Goal: Check status: Check status

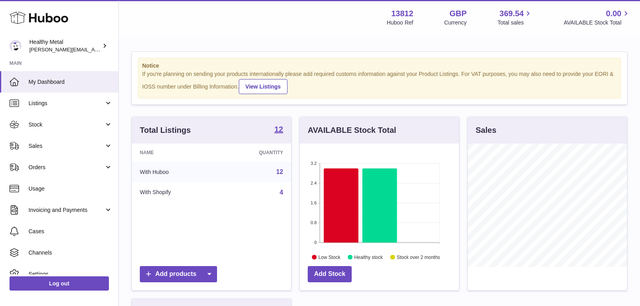
scroll to position [123, 159]
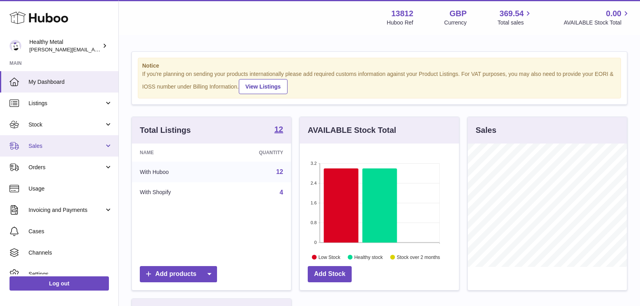
click at [79, 151] on link "Sales" at bounding box center [59, 145] width 118 height 21
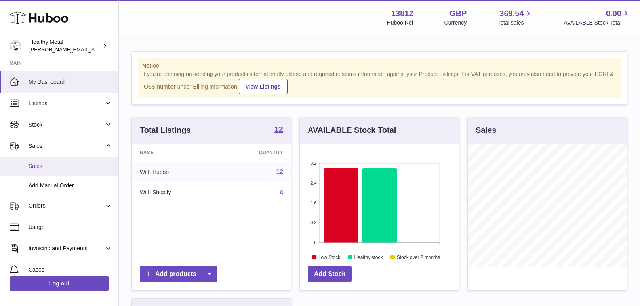
click at [79, 171] on link "Sales" at bounding box center [59, 166] width 118 height 19
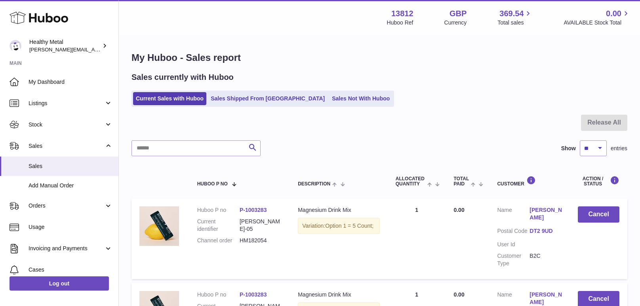
click at [256, 101] on link "Sales Shipped From [GEOGRAPHIC_DATA]" at bounding box center [268, 98] width 120 height 13
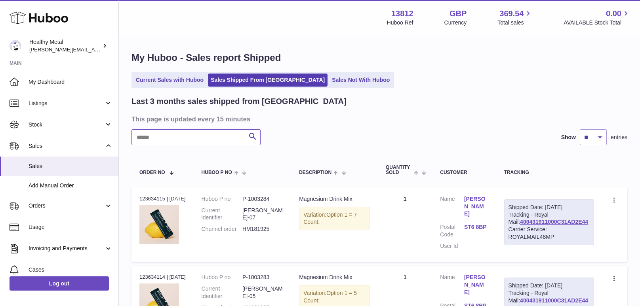
click at [215, 140] on input "text" at bounding box center [195, 137] width 129 height 16
paste input "**********"
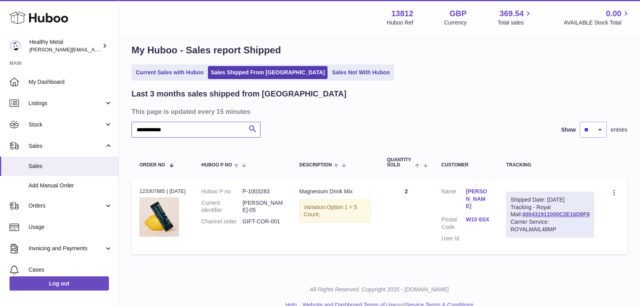
scroll to position [8, 0]
type input "**********"
click at [576, 217] on link "400431911000C2E16D9F8" at bounding box center [555, 214] width 67 height 6
click at [568, 217] on link "400431911000C2E16D9F8" at bounding box center [555, 214] width 67 height 6
click at [614, 191] on icon at bounding box center [613, 192] width 1 height 5
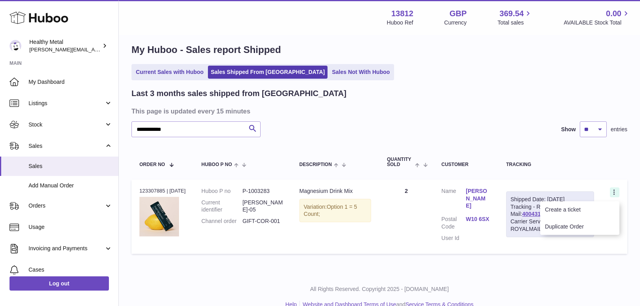
click at [614, 191] on icon at bounding box center [613, 192] width 1 height 5
click at [562, 198] on div "Shipped Date: 23rd Aug 2025" at bounding box center [549, 200] width 79 height 8
click at [553, 233] on div "Carrier Service: ROYALMAIL48MP" at bounding box center [549, 225] width 79 height 15
click at [555, 217] on link "400431911000C2E16D9F8" at bounding box center [555, 214] width 67 height 6
copy link "400431911000C2E16D9F8"
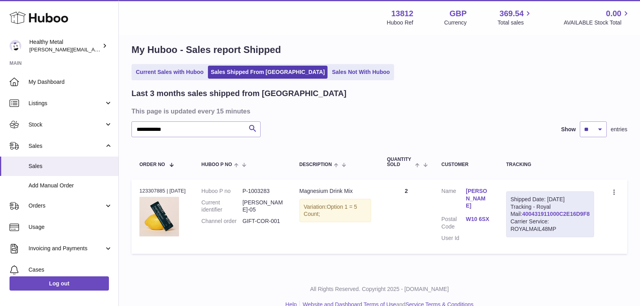
copy link "400431911000C2E16D9F8"
click at [528, 152] on th "Tracking" at bounding box center [550, 162] width 104 height 26
click at [546, 217] on link "400431911000C2E16D9F8" at bounding box center [555, 214] width 67 height 6
